Goal: Navigation & Orientation: Go to known website

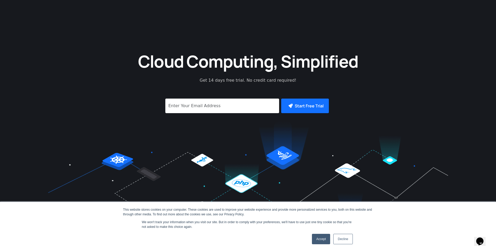
scroll to position [31, 0]
